Goal: Find specific page/section: Find specific page/section

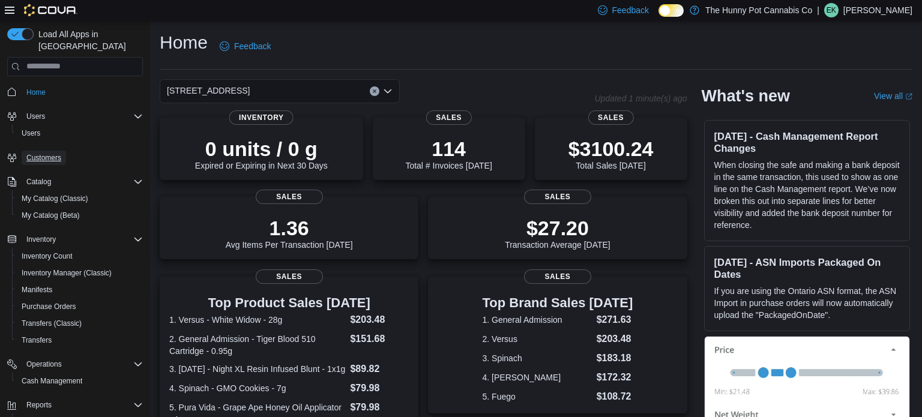
click at [46, 153] on span "Customers" at bounding box center [43, 158] width 35 height 10
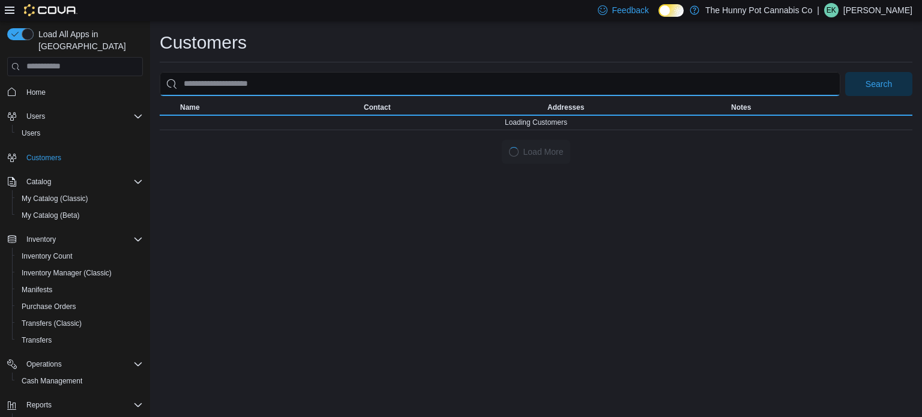
click at [215, 83] on input "search" at bounding box center [500, 84] width 681 height 24
